Goal: Check status: Check status

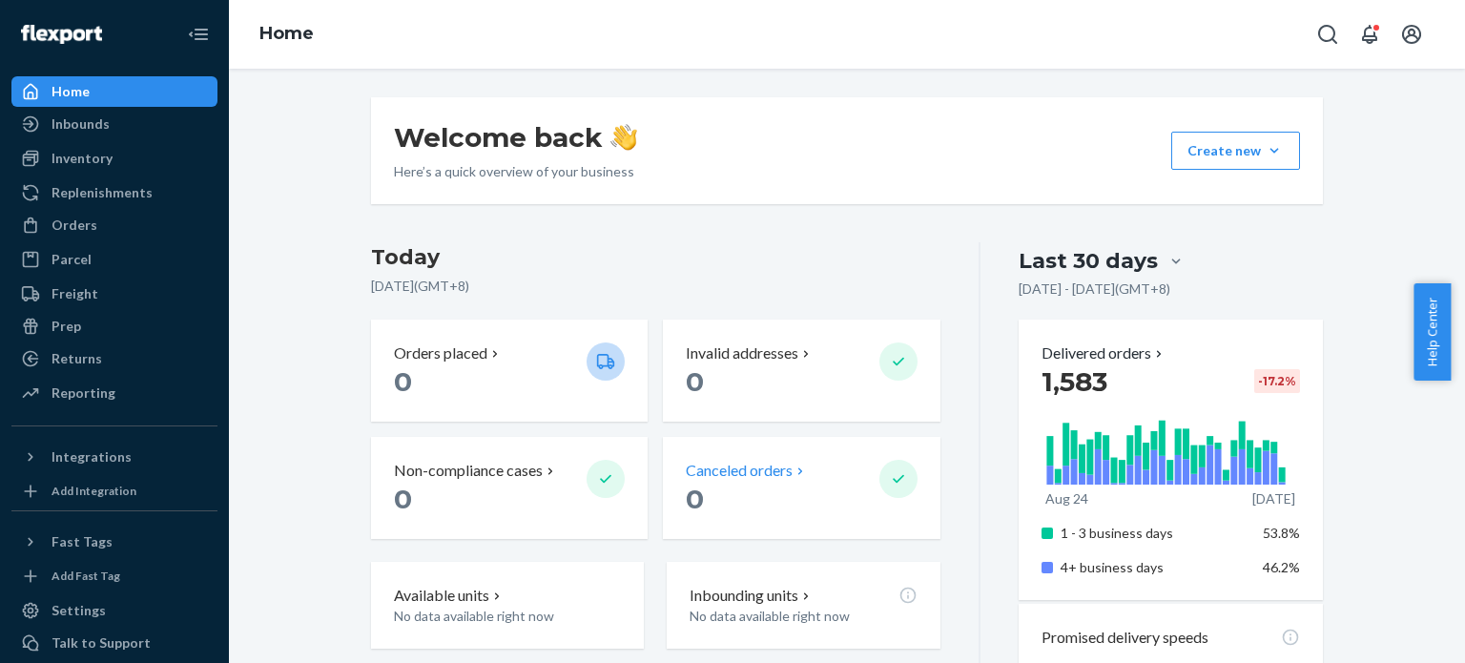
click at [777, 512] on p "0" at bounding box center [774, 499] width 177 height 34
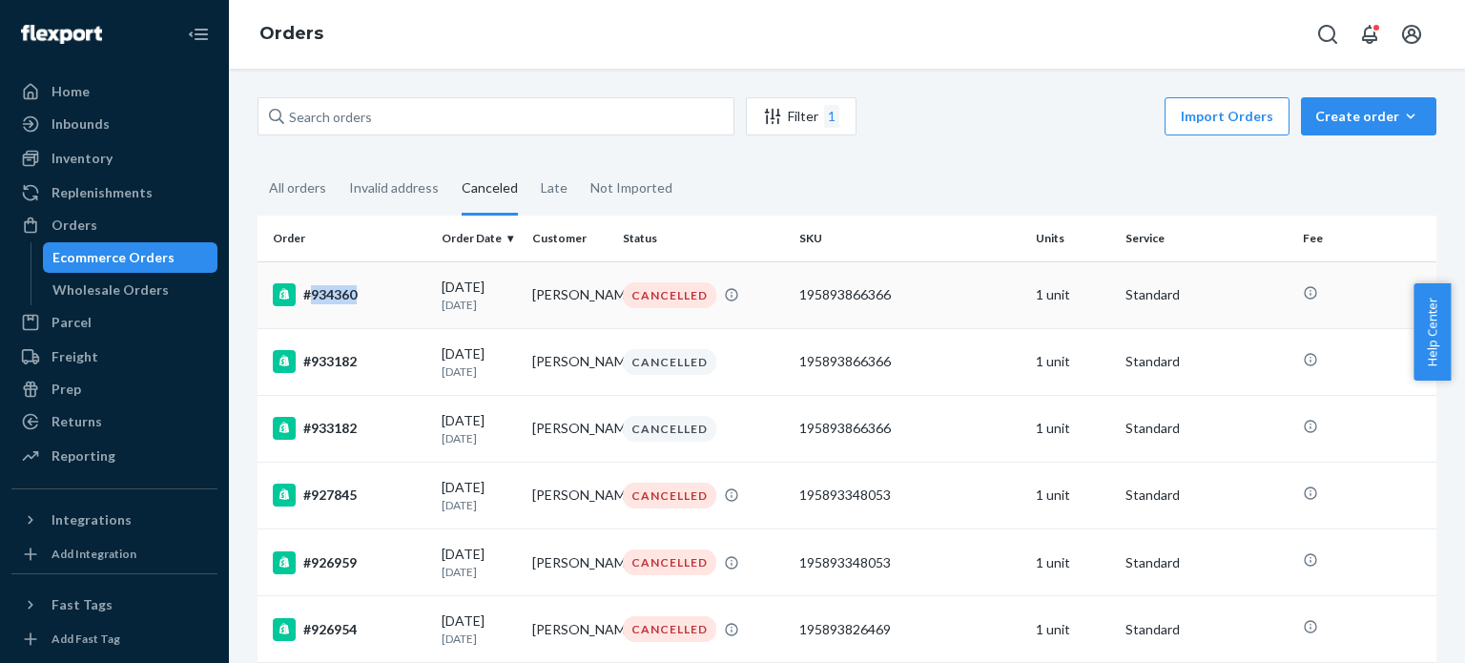
copy div "934360"
click at [100, 92] on div "Home" at bounding box center [114, 91] width 202 height 27
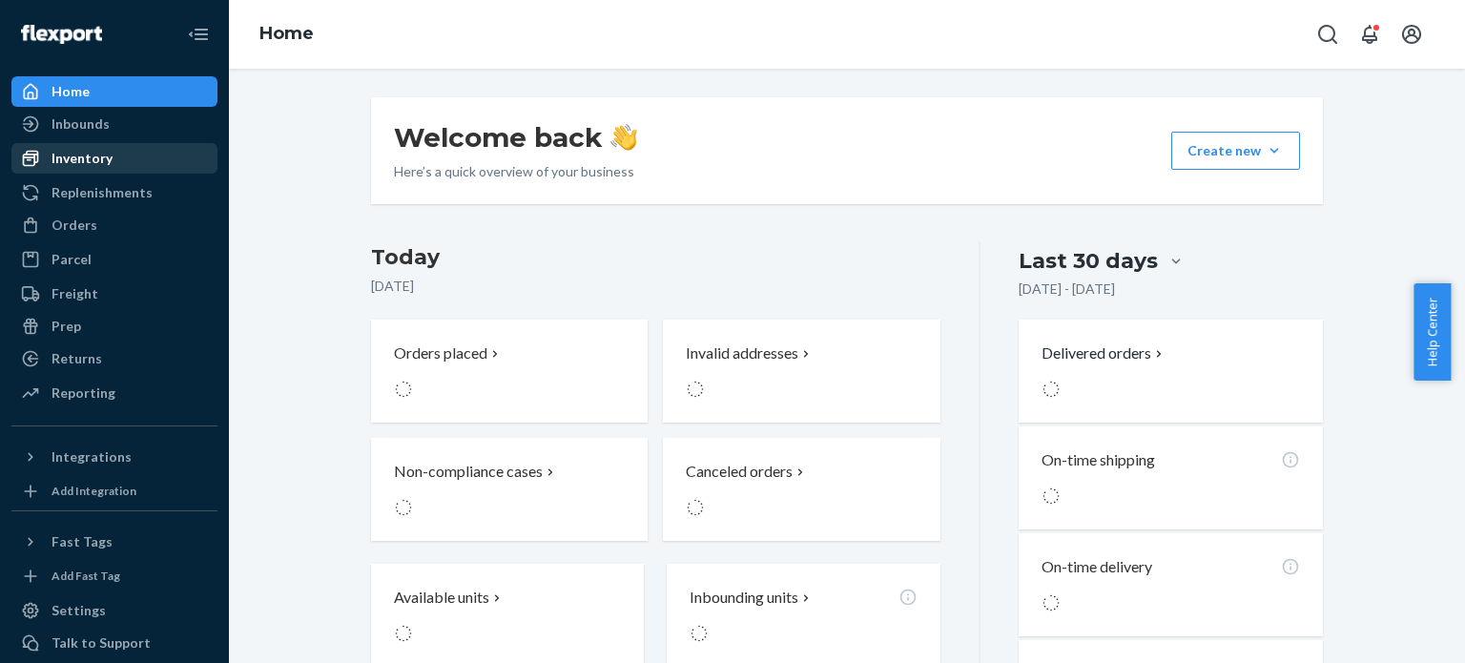
click at [107, 160] on div "Inventory" at bounding box center [81, 158] width 61 height 19
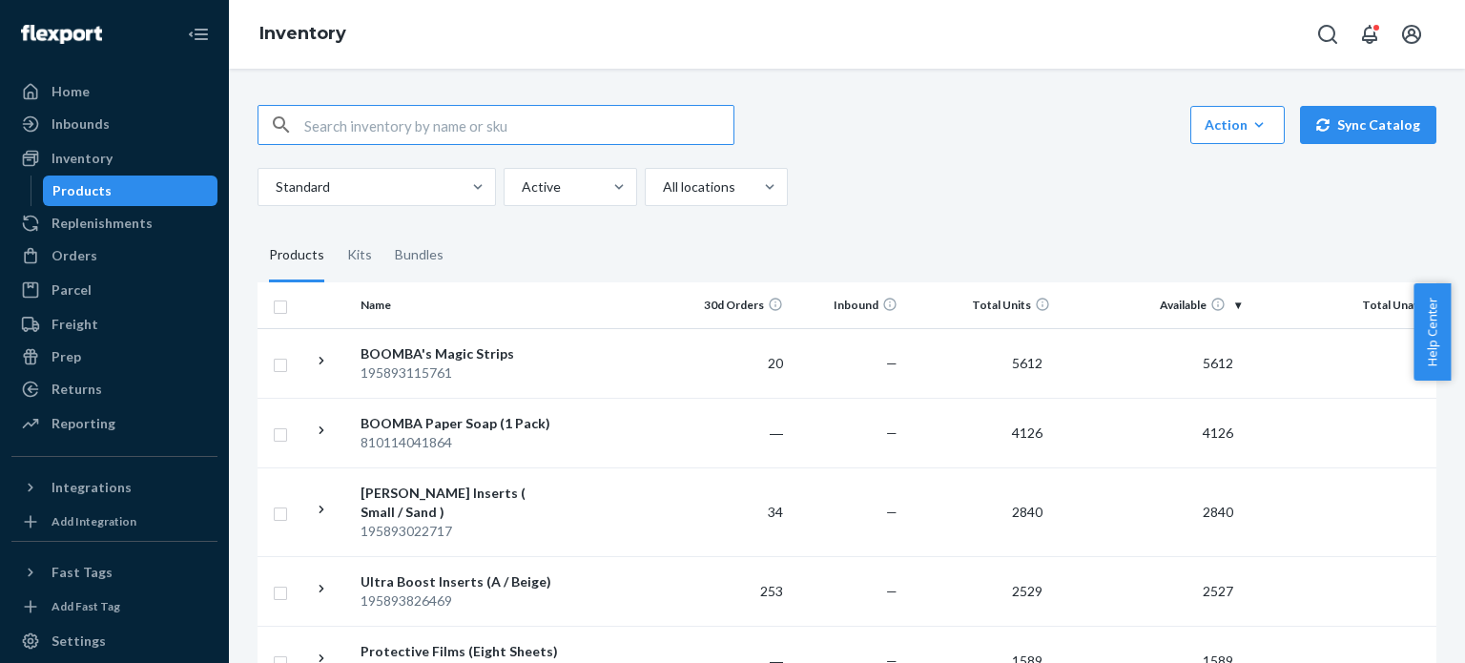
click at [489, 118] on input "text" at bounding box center [518, 125] width 429 height 38
paste input "933527"
type input "933527"
click at [79, 79] on div "Home" at bounding box center [114, 91] width 202 height 27
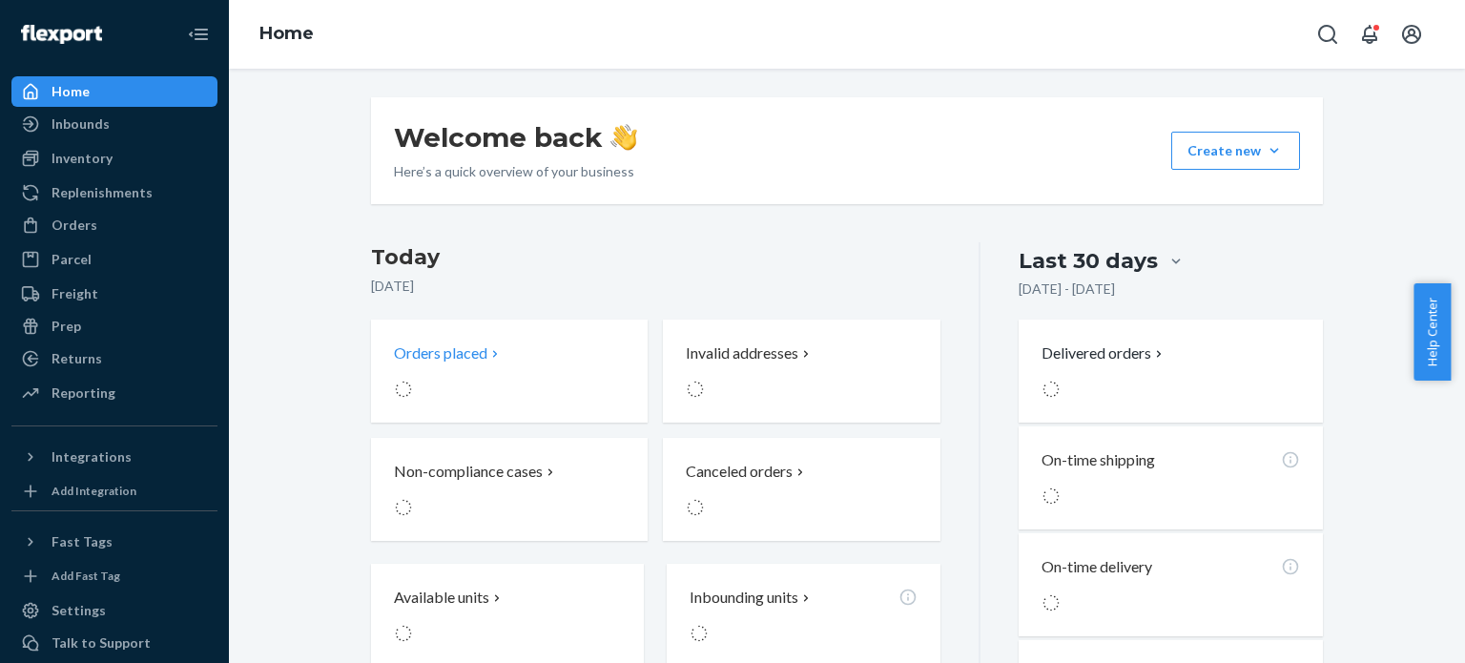
click at [533, 397] on div at bounding box center [482, 389] width 177 height 20
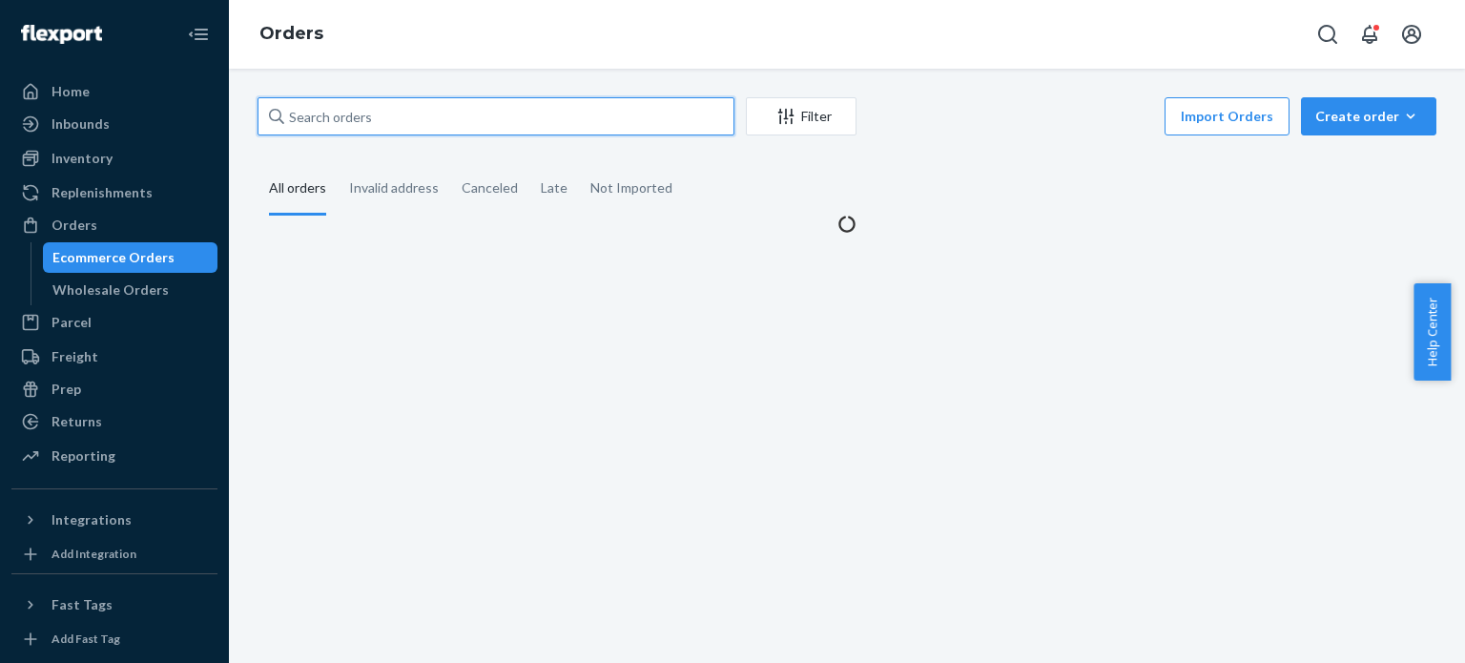
click at [500, 110] on input "text" at bounding box center [495, 116] width 477 height 38
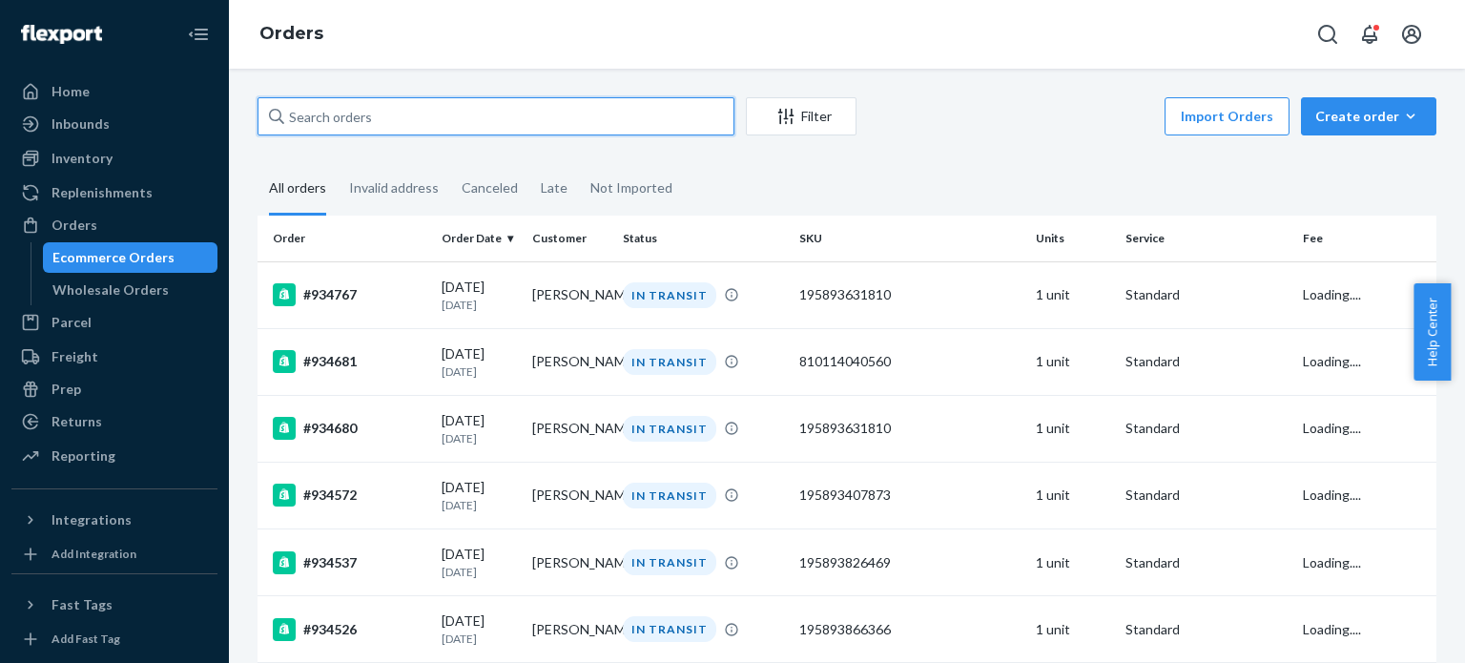
paste input "933527"
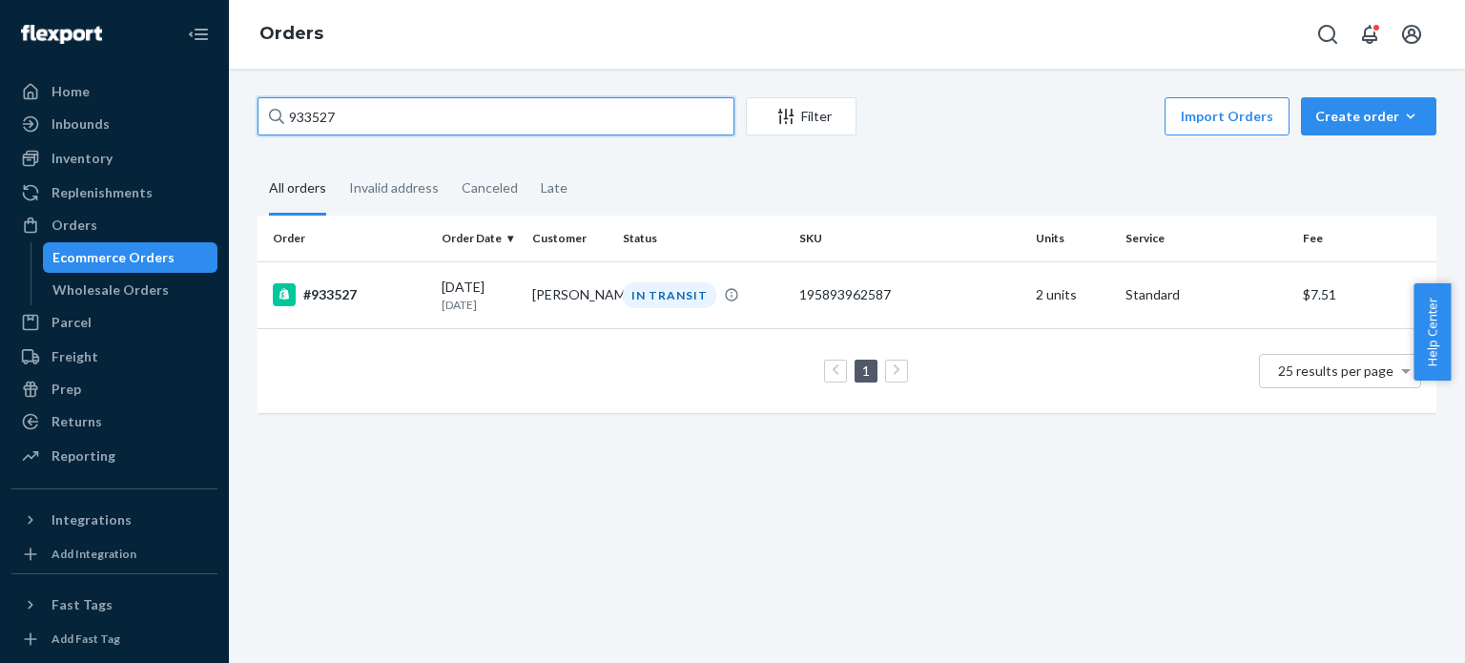
type input "933527"
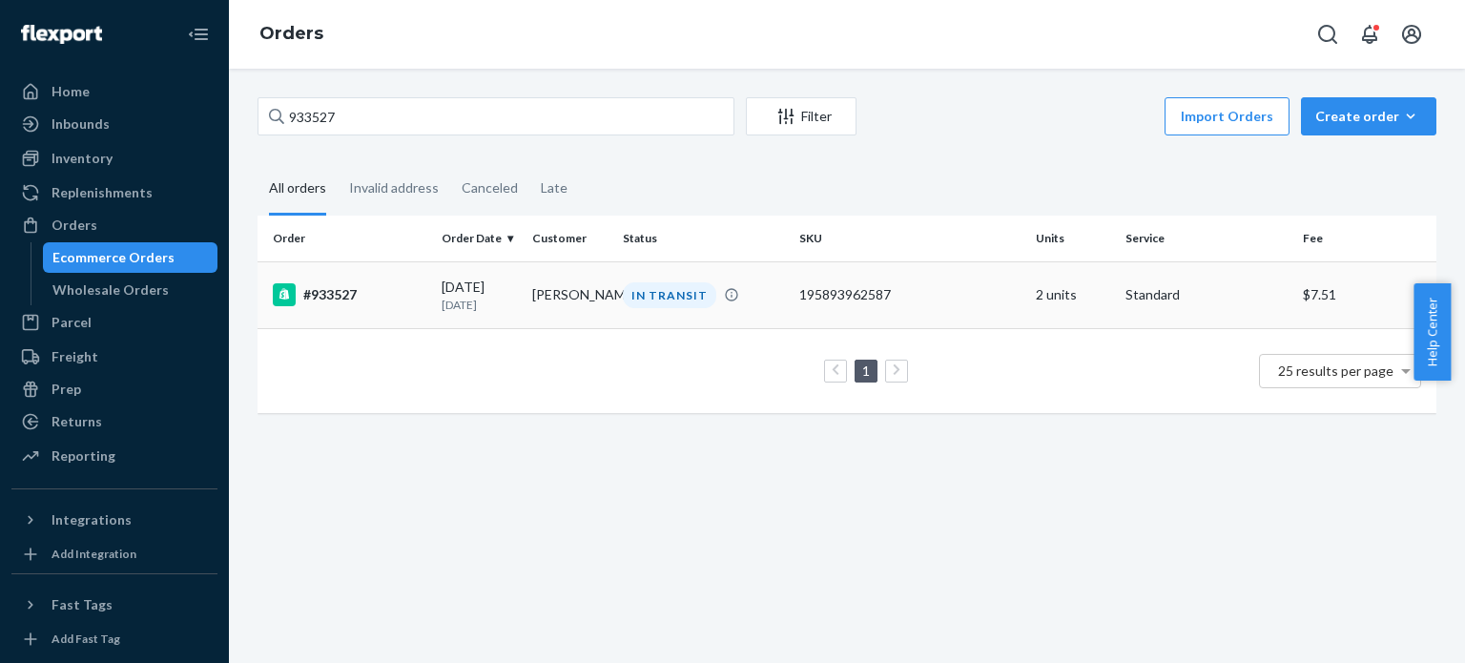
click at [946, 316] on td "195893962587" at bounding box center [909, 294] width 236 height 67
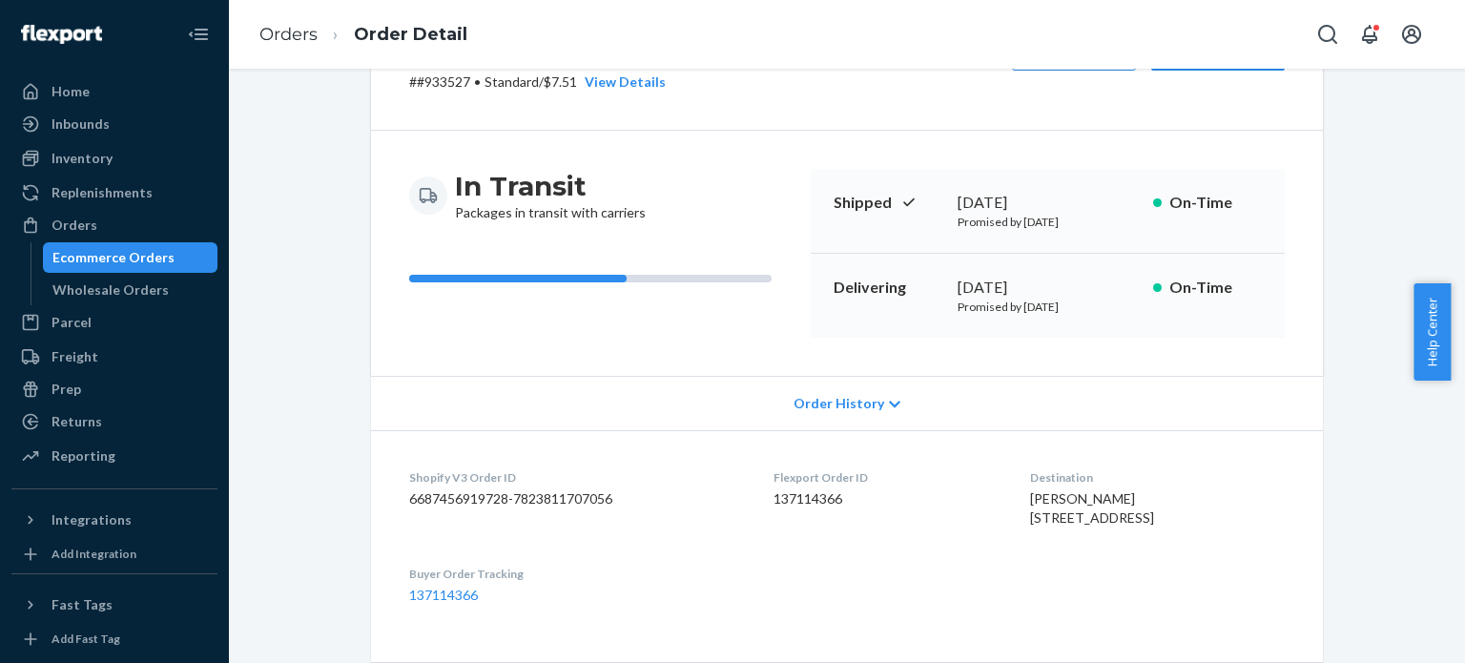
scroll to position [477, 0]
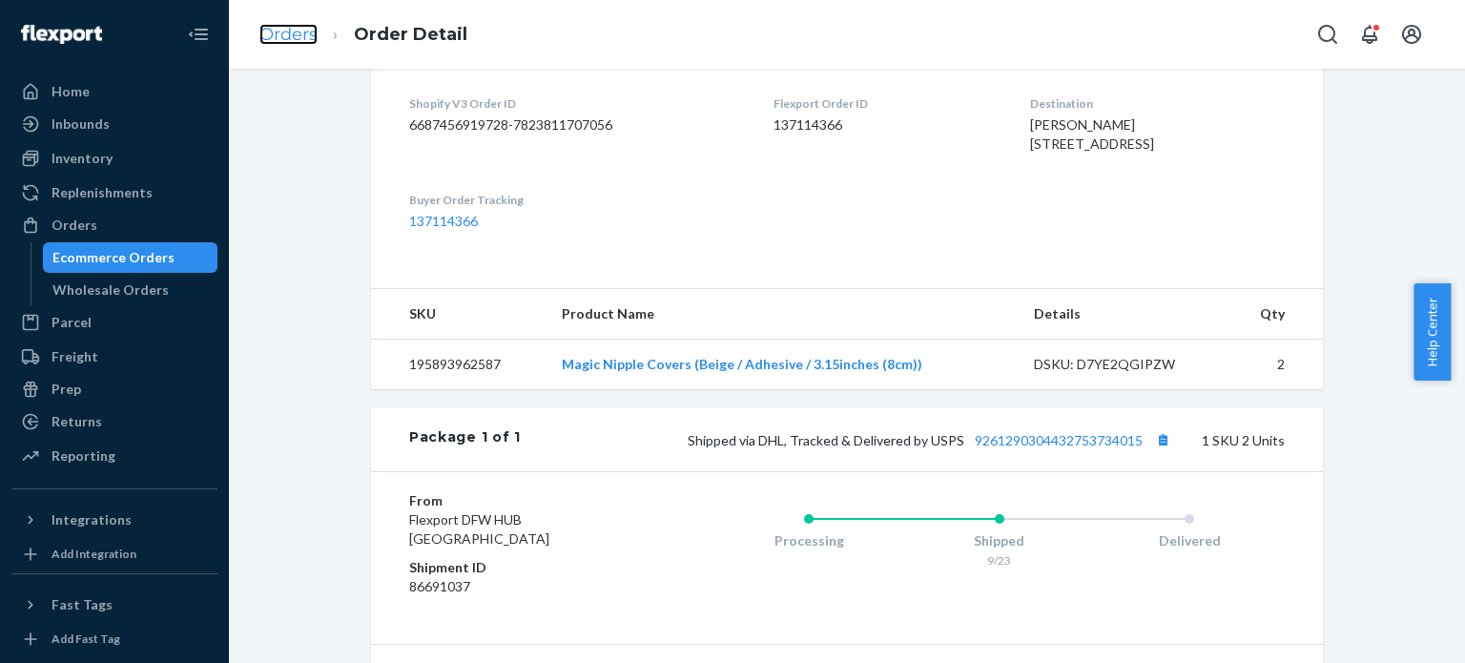
click at [282, 32] on link "Orders" at bounding box center [288, 34] width 58 height 21
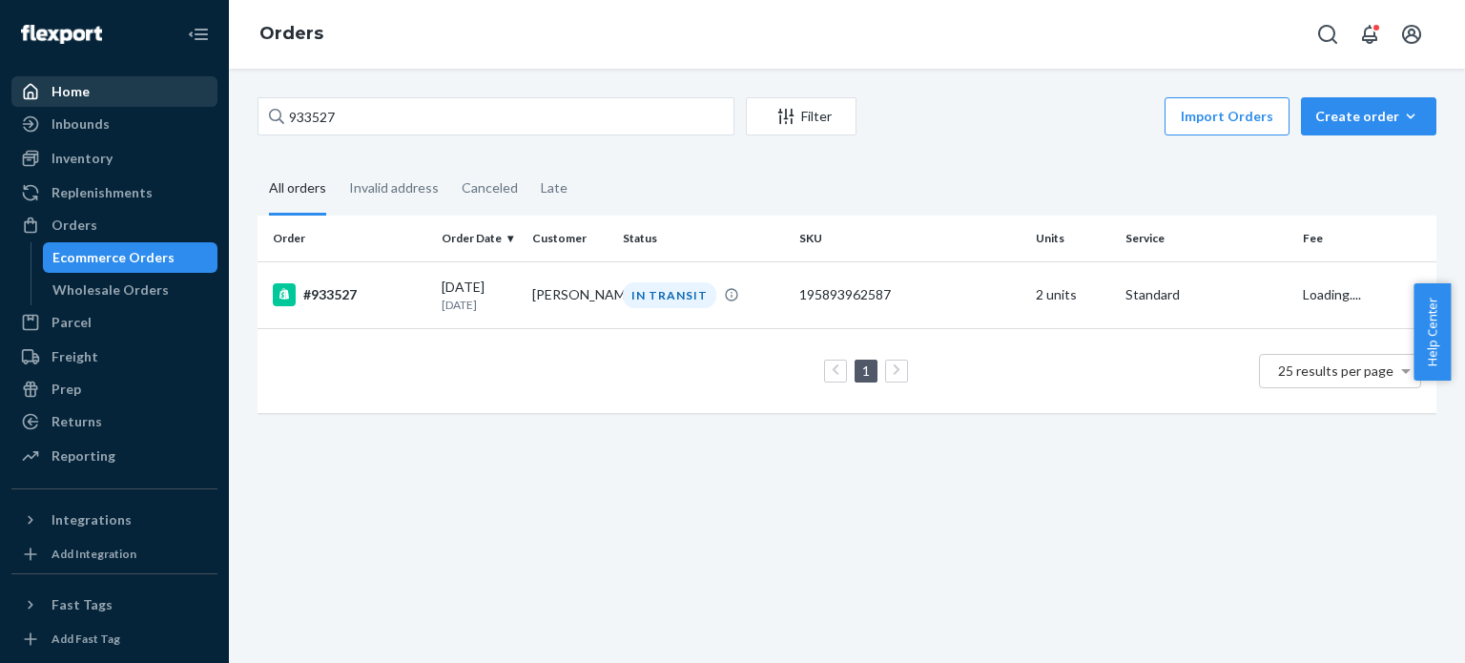
click at [91, 87] on div "Home" at bounding box center [114, 91] width 202 height 27
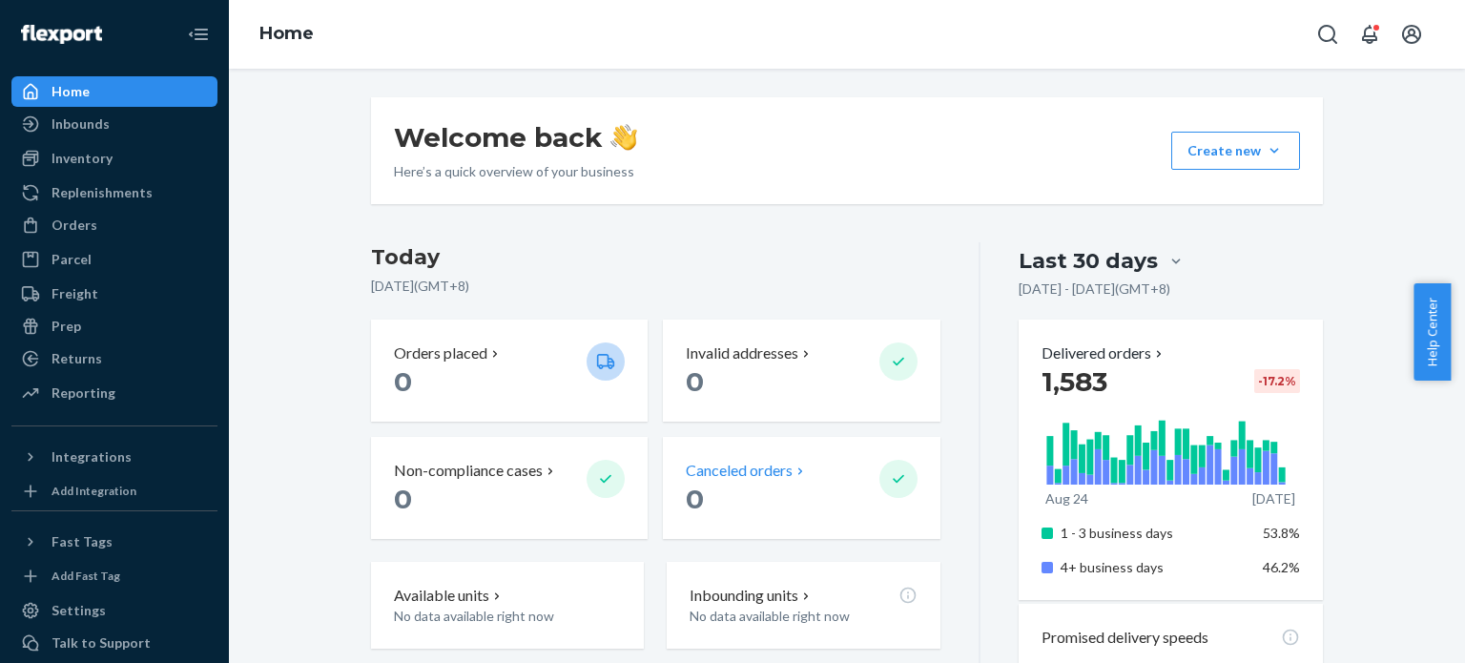
click at [722, 497] on p "0" at bounding box center [774, 499] width 177 height 34
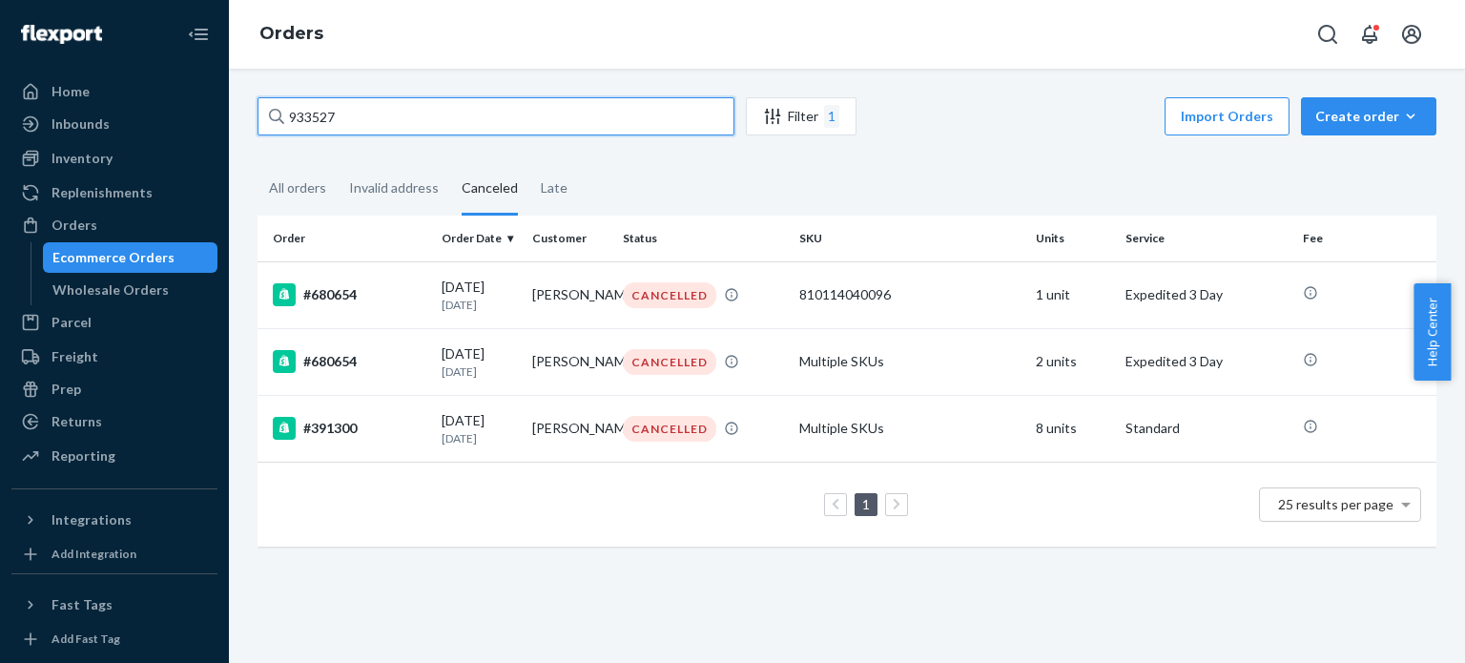
click at [351, 122] on input "933527" at bounding box center [495, 116] width 477 height 38
click at [352, 121] on input "933527" at bounding box center [495, 116] width 477 height 38
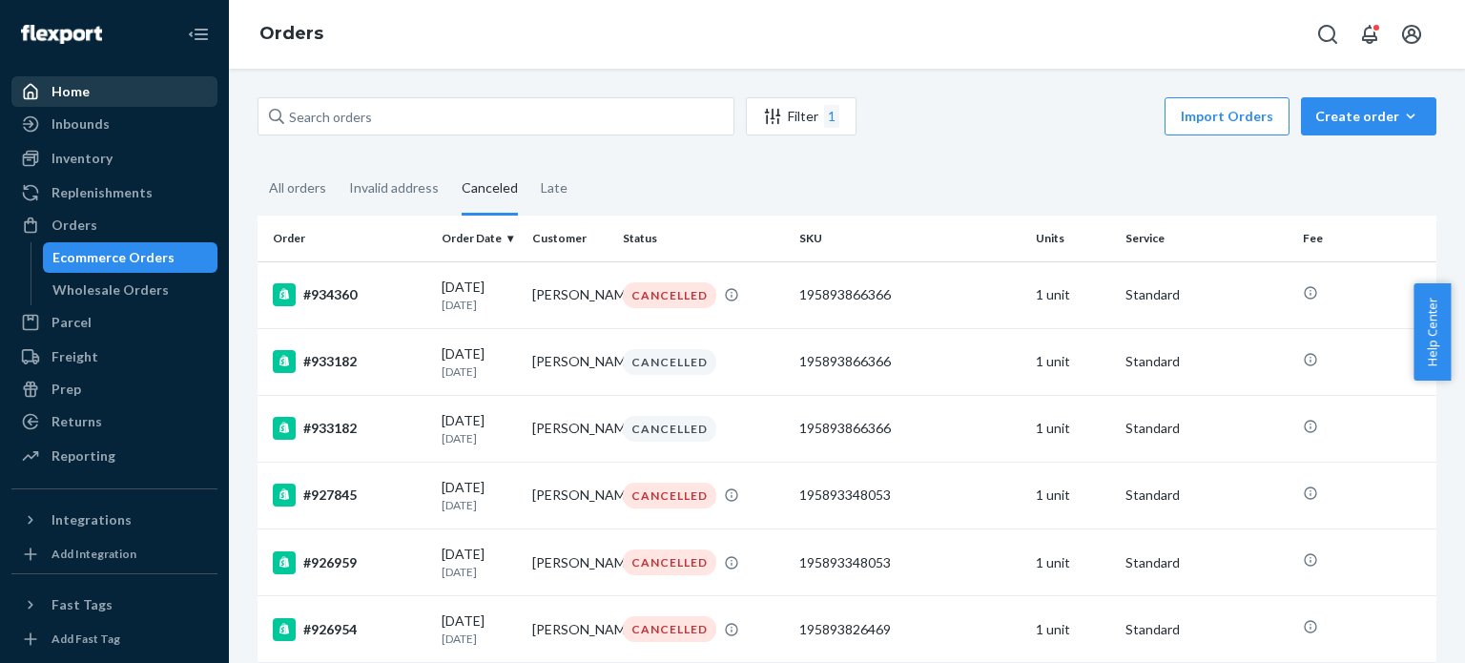
click at [144, 80] on div "Home" at bounding box center [114, 91] width 202 height 27
click at [143, 80] on div "Home" at bounding box center [114, 91] width 202 height 27
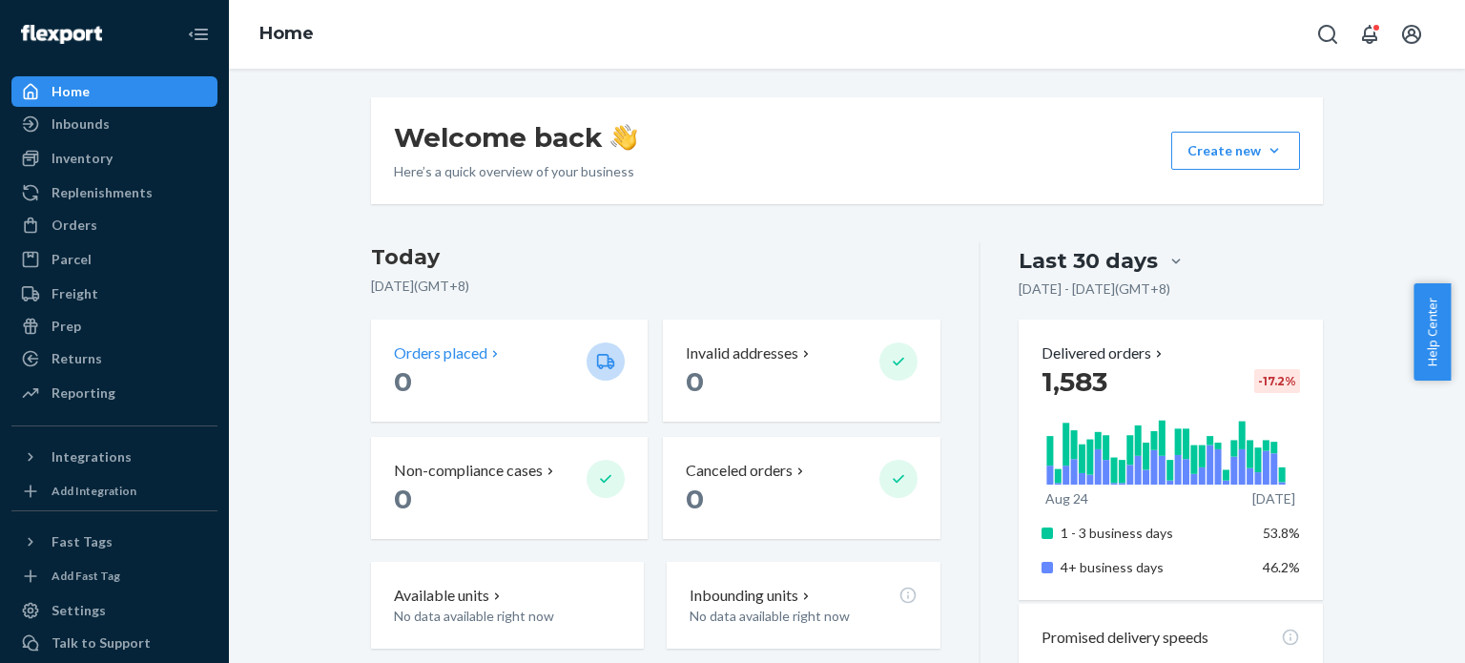
click at [502, 377] on p "0" at bounding box center [482, 381] width 177 height 34
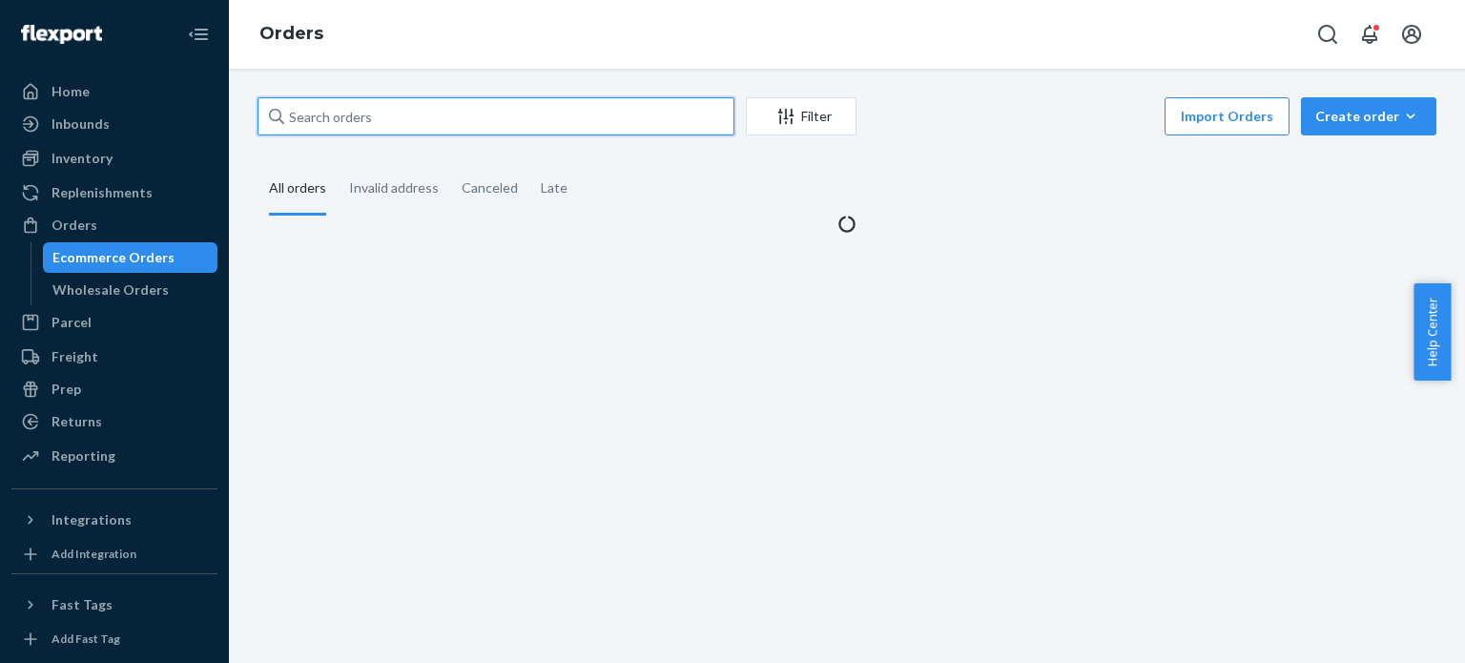
click at [477, 125] on input "text" at bounding box center [495, 116] width 477 height 38
paste input "932503"
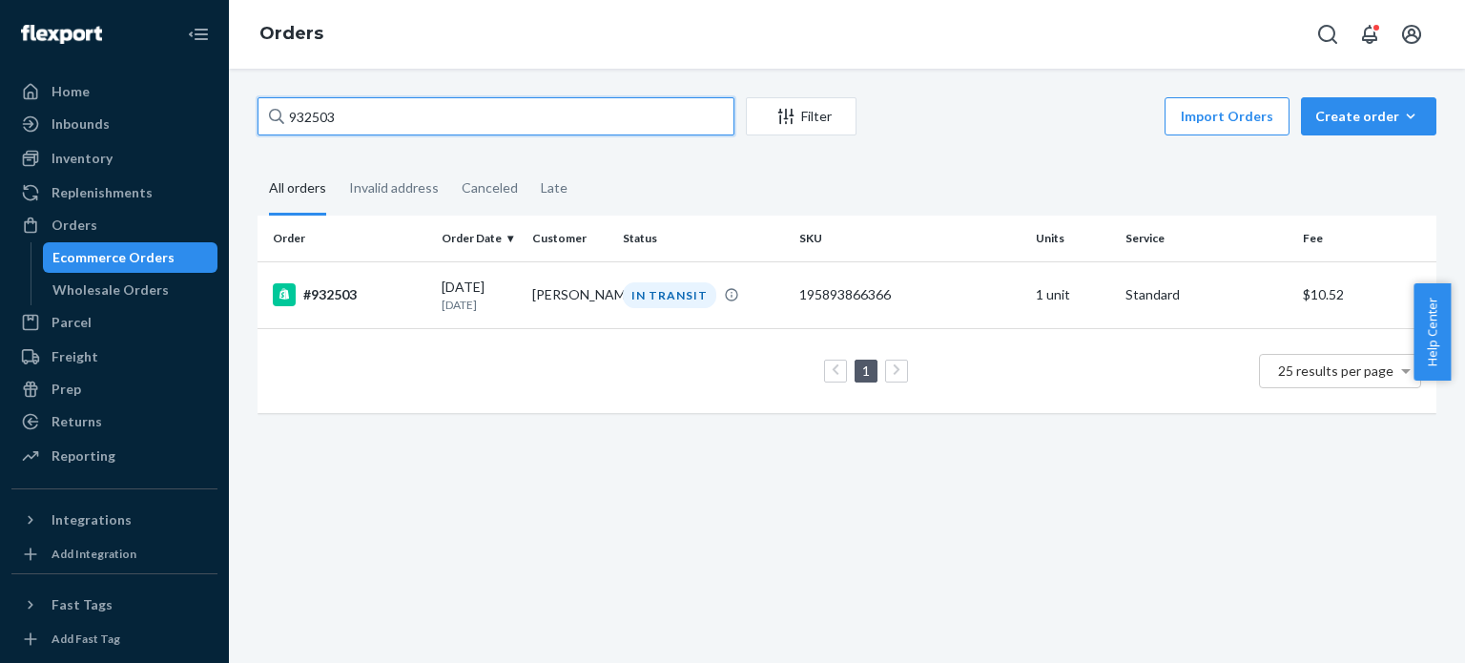
click at [519, 121] on input "932503" at bounding box center [495, 116] width 477 height 38
paste input "1415"
click at [509, 106] on input "931415" at bounding box center [495, 116] width 477 height 38
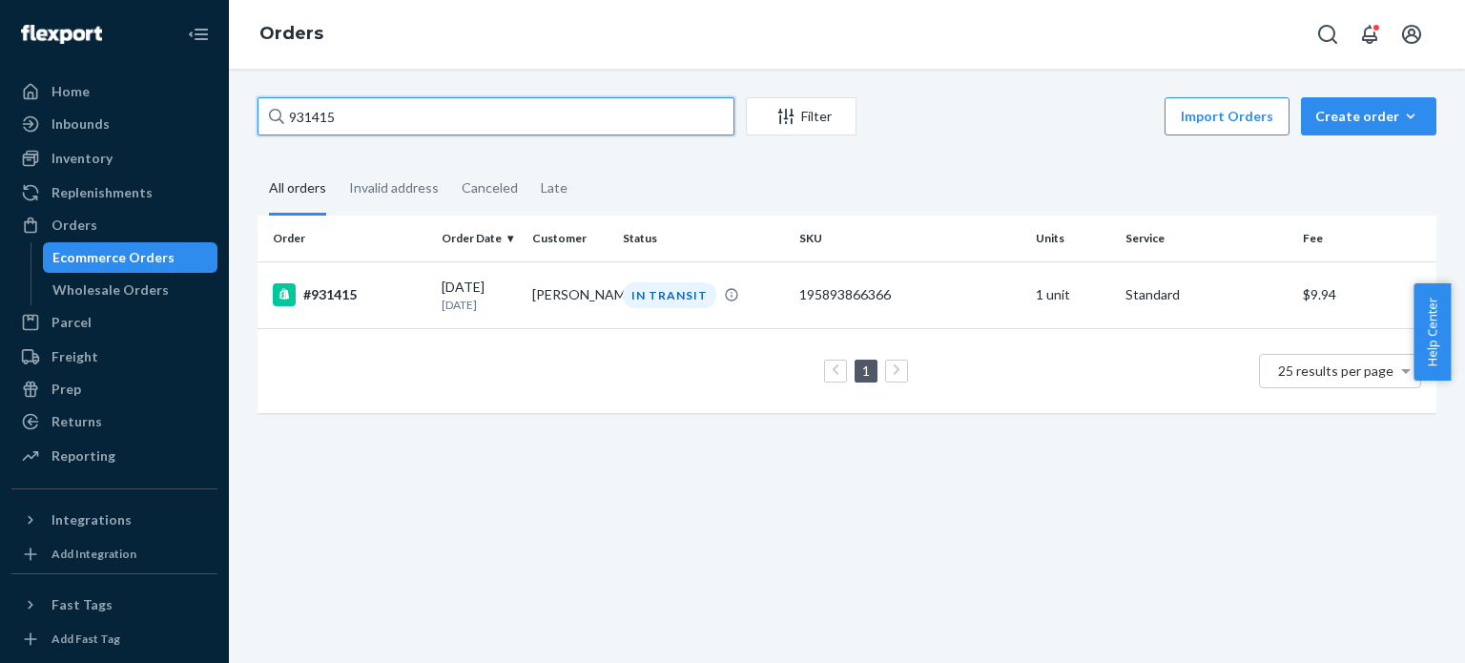
paste input "561"
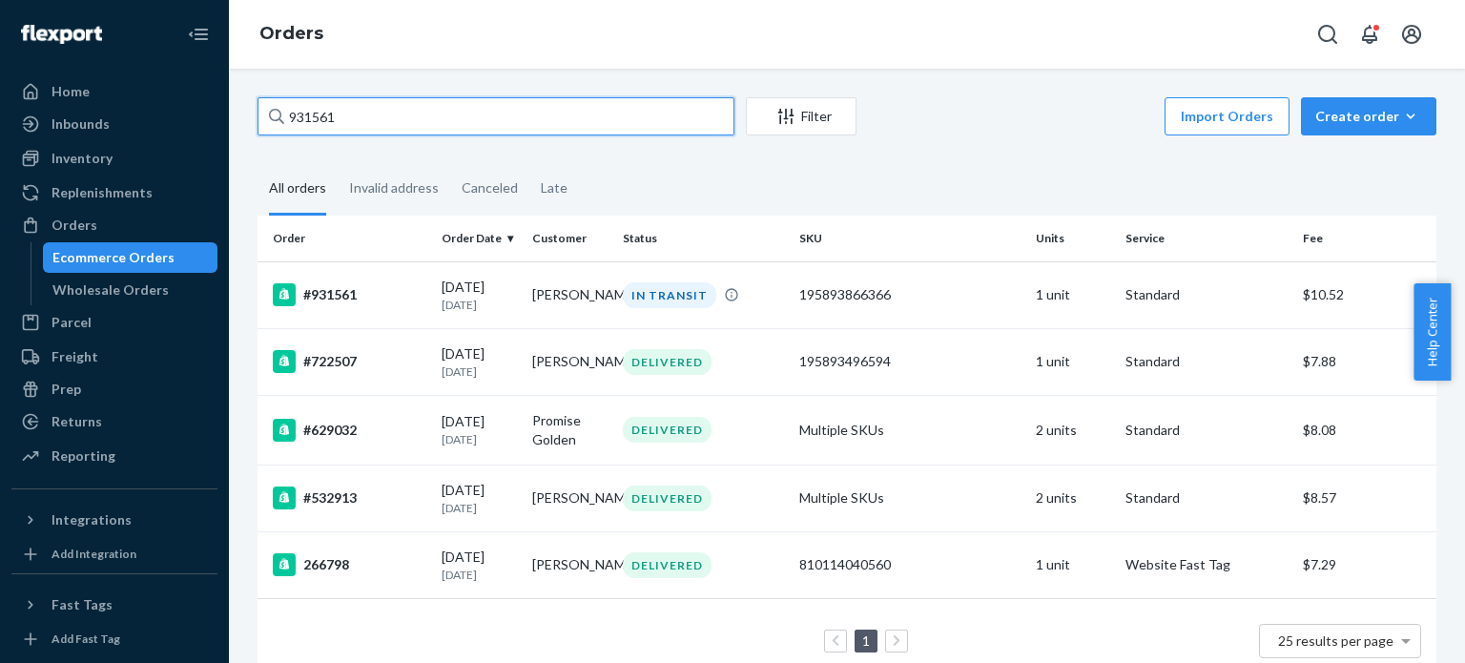
click at [586, 121] on input "931561" at bounding box center [495, 116] width 477 height 38
paste input "619"
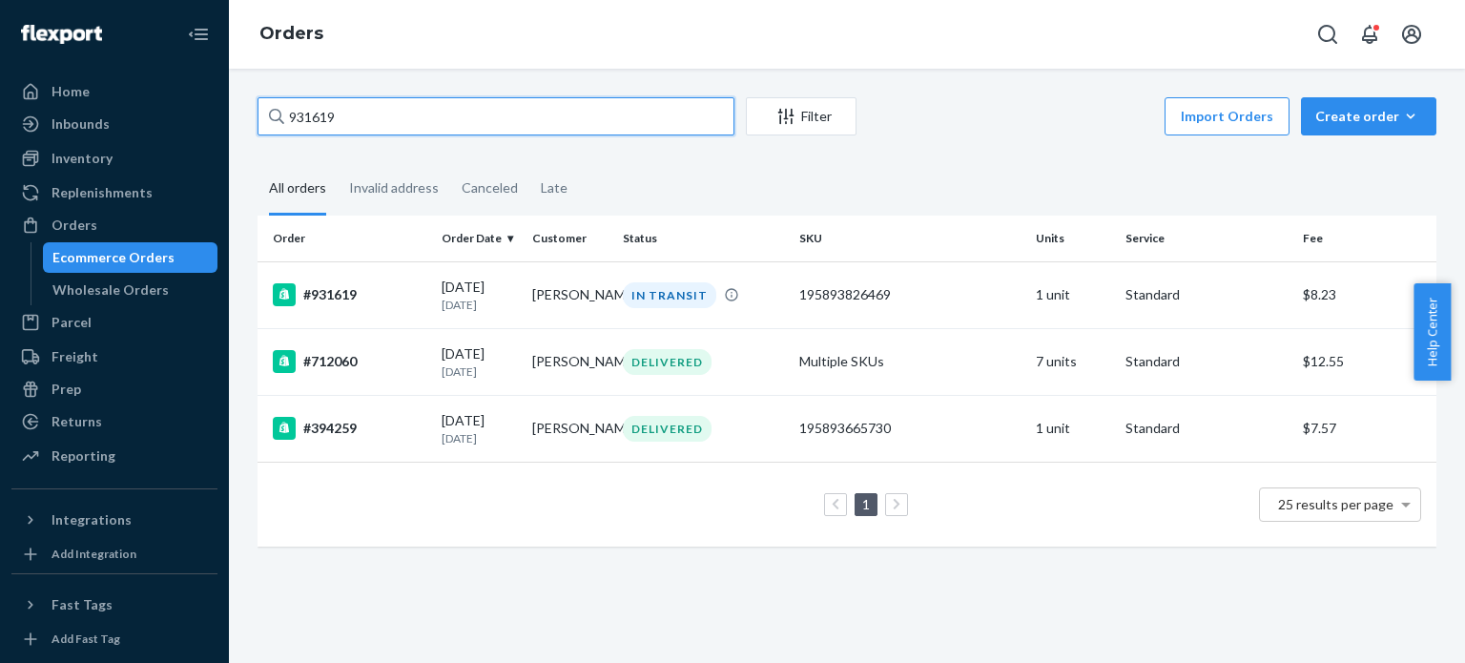
type input "931619"
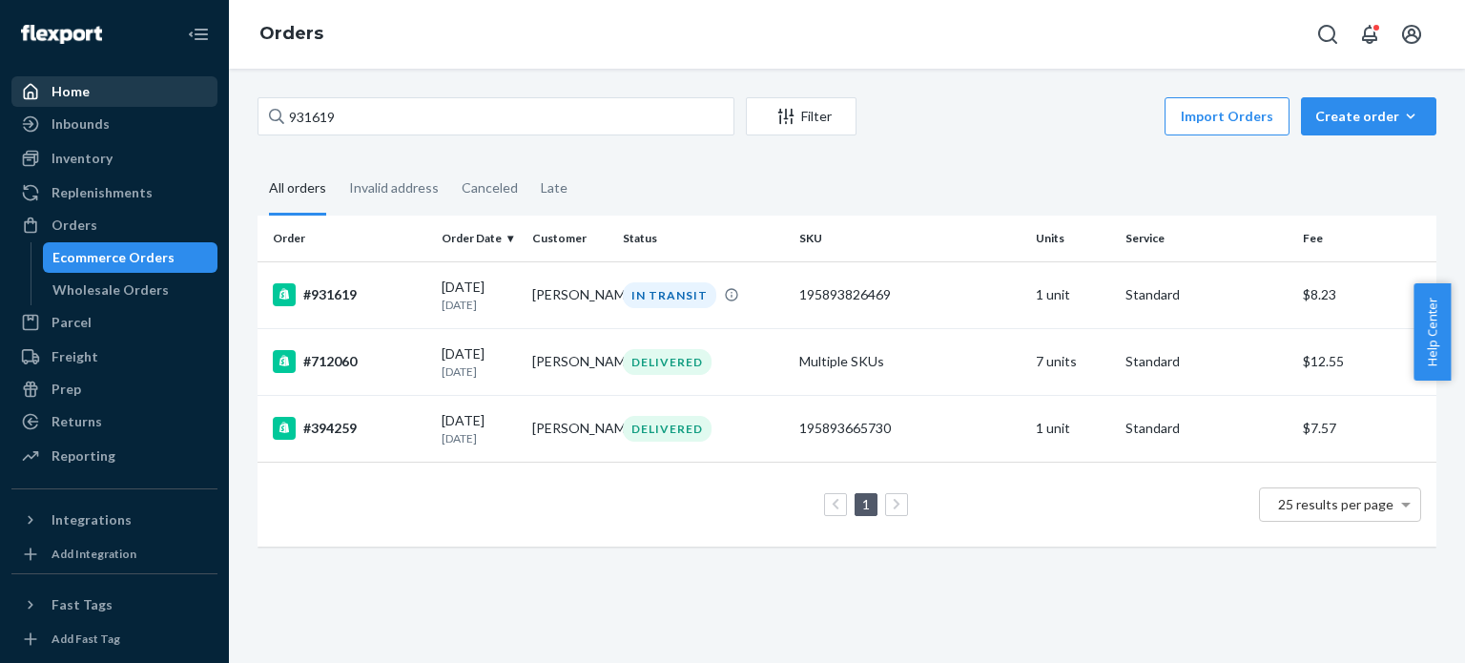
click at [109, 84] on div "Home" at bounding box center [114, 91] width 202 height 27
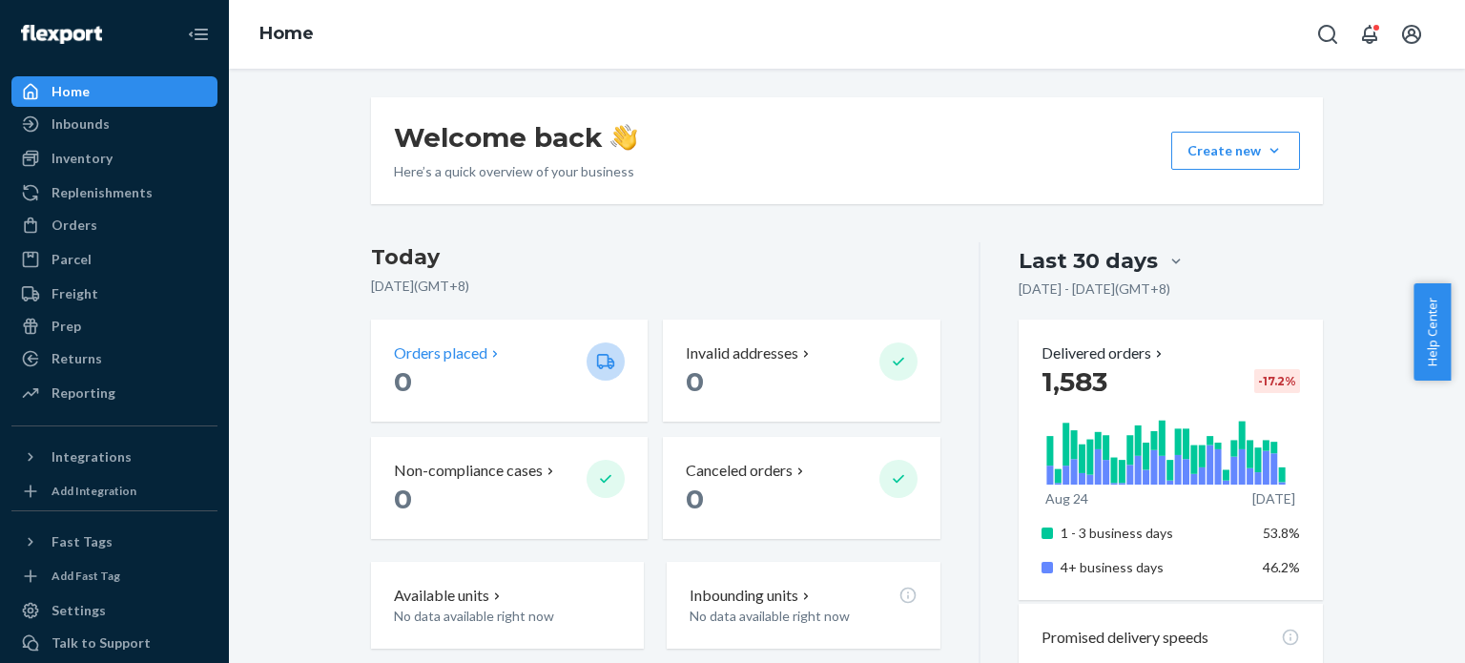
click at [503, 395] on p "0" at bounding box center [482, 381] width 177 height 34
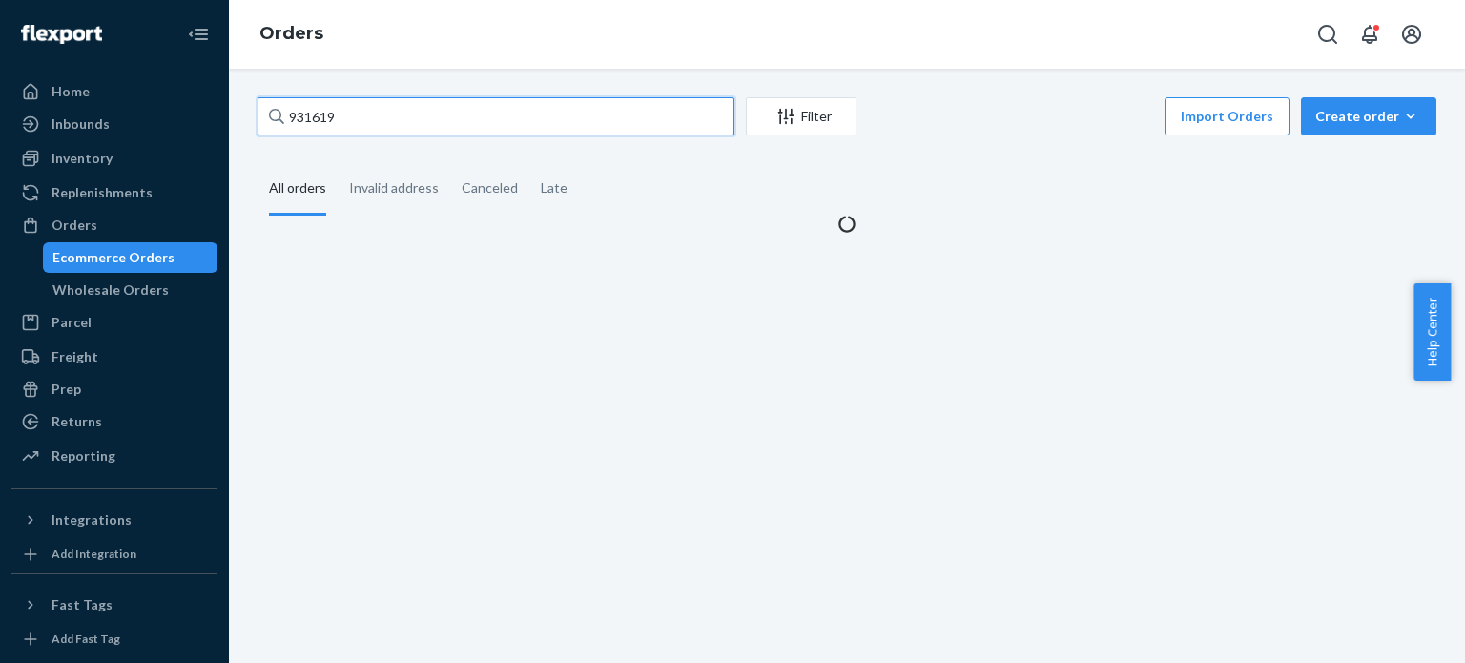
click at [512, 121] on input "931619" at bounding box center [495, 116] width 477 height 38
paste input "Lexi Quiros"
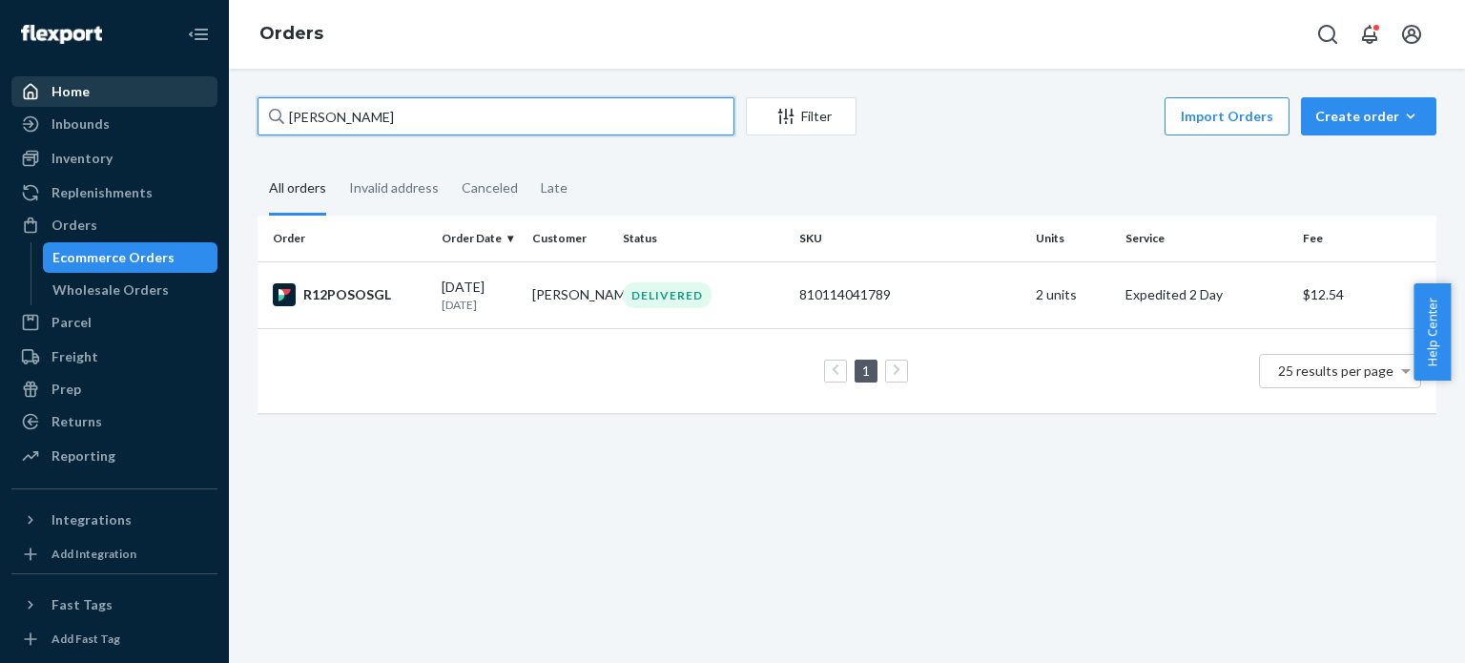
type input "Lexi Quiros"
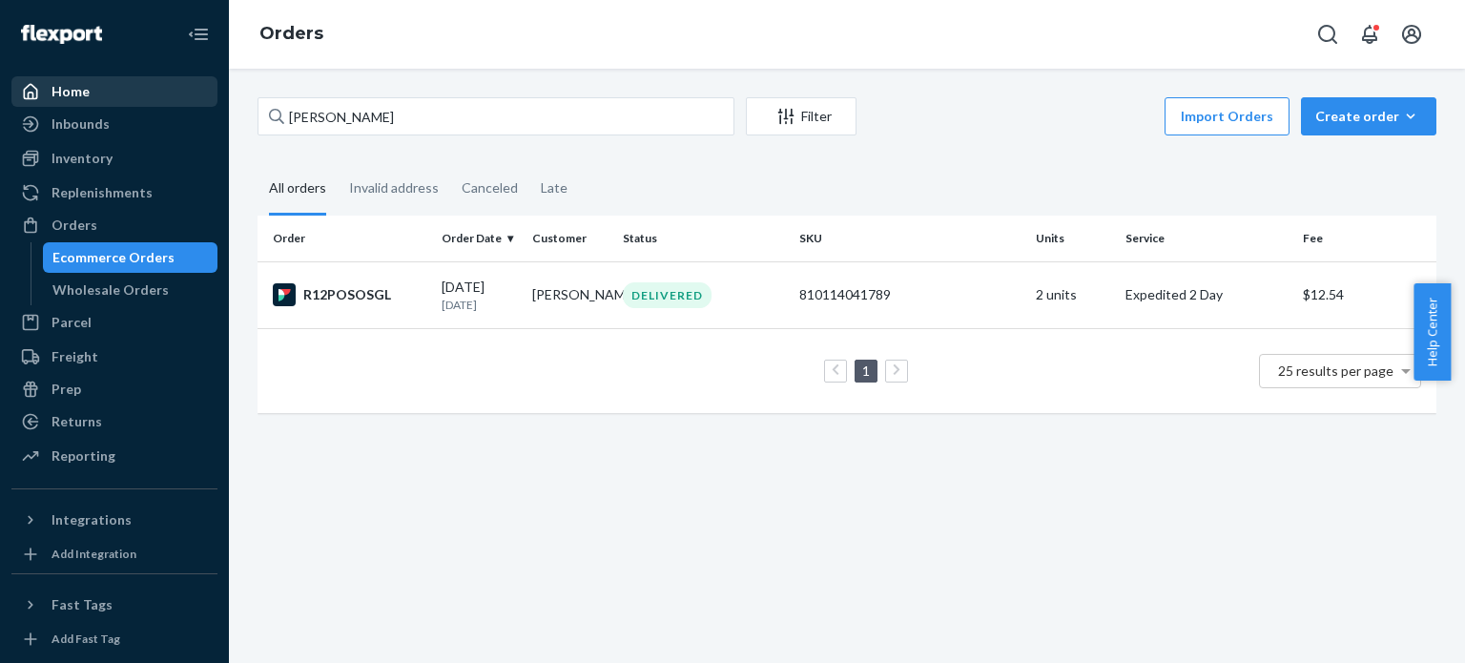
click at [149, 95] on div "Home" at bounding box center [114, 91] width 202 height 27
